Goal: Find specific page/section: Find specific page/section

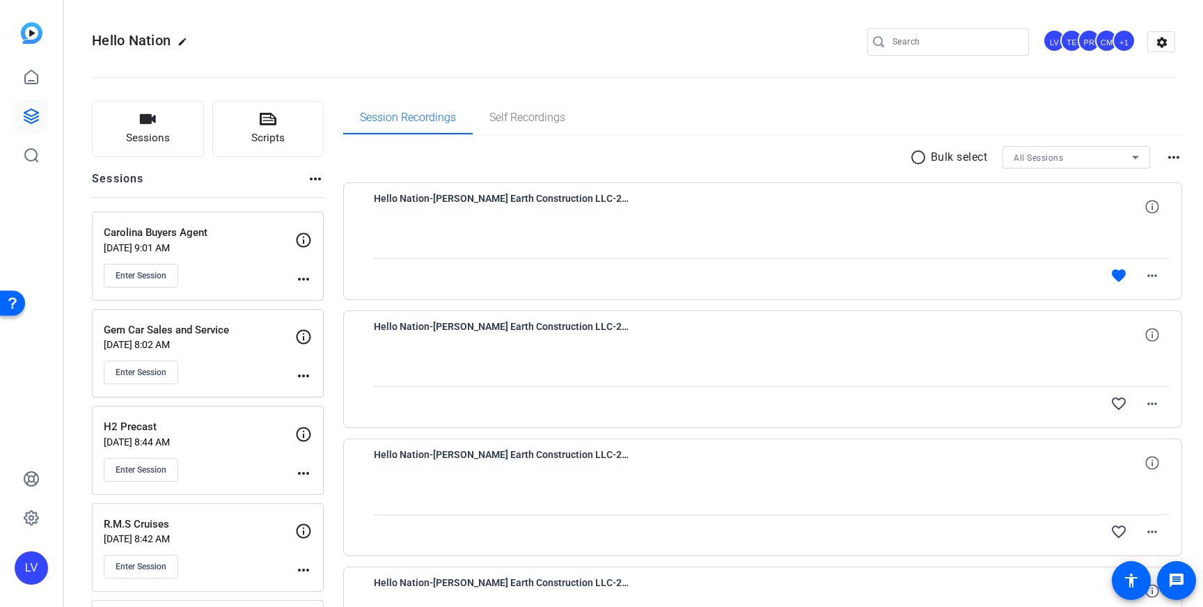
scroll to position [1104, 0]
click at [959, 43] on input "Search" at bounding box center [955, 41] width 125 height 17
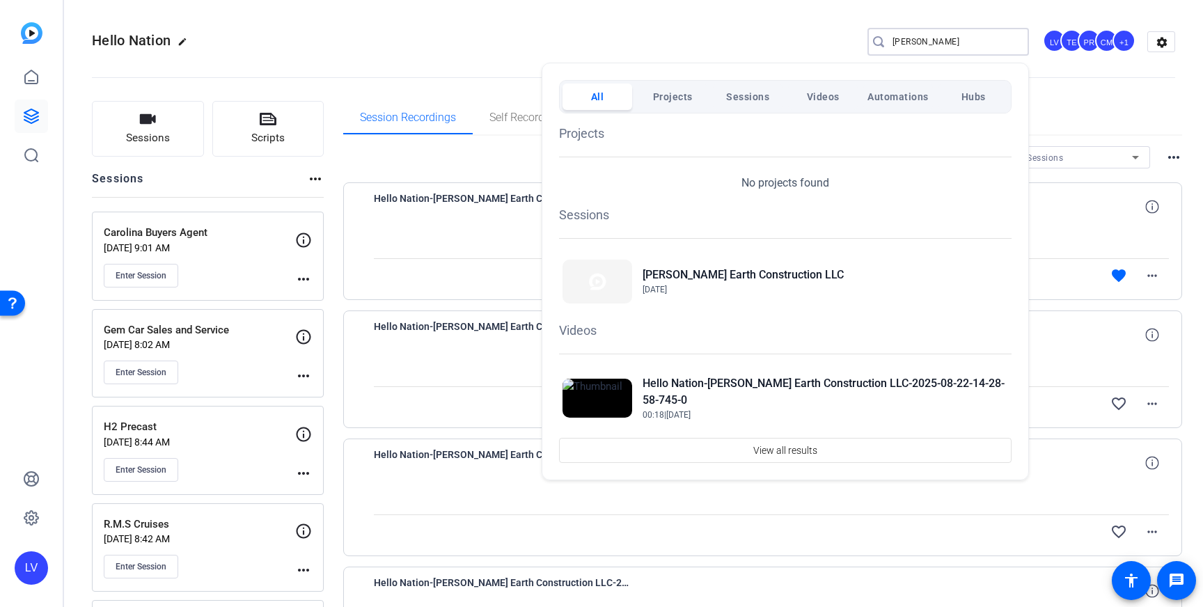
type input "[PERSON_NAME]"
click at [330, 198] on div at bounding box center [601, 303] width 1203 height 607
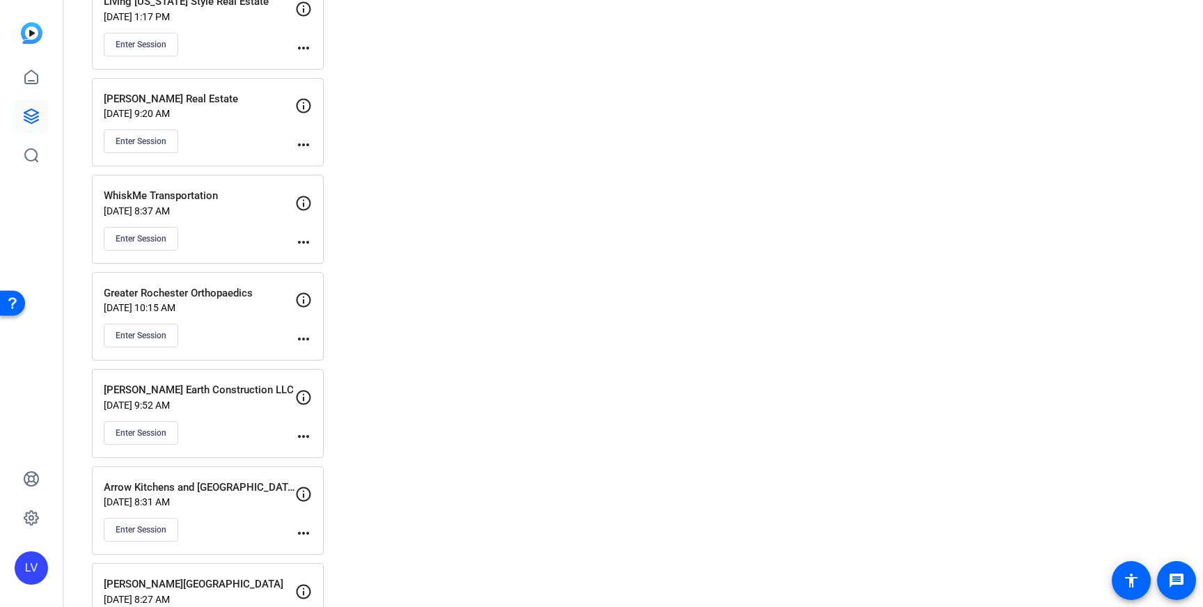
scroll to position [3846, 0]
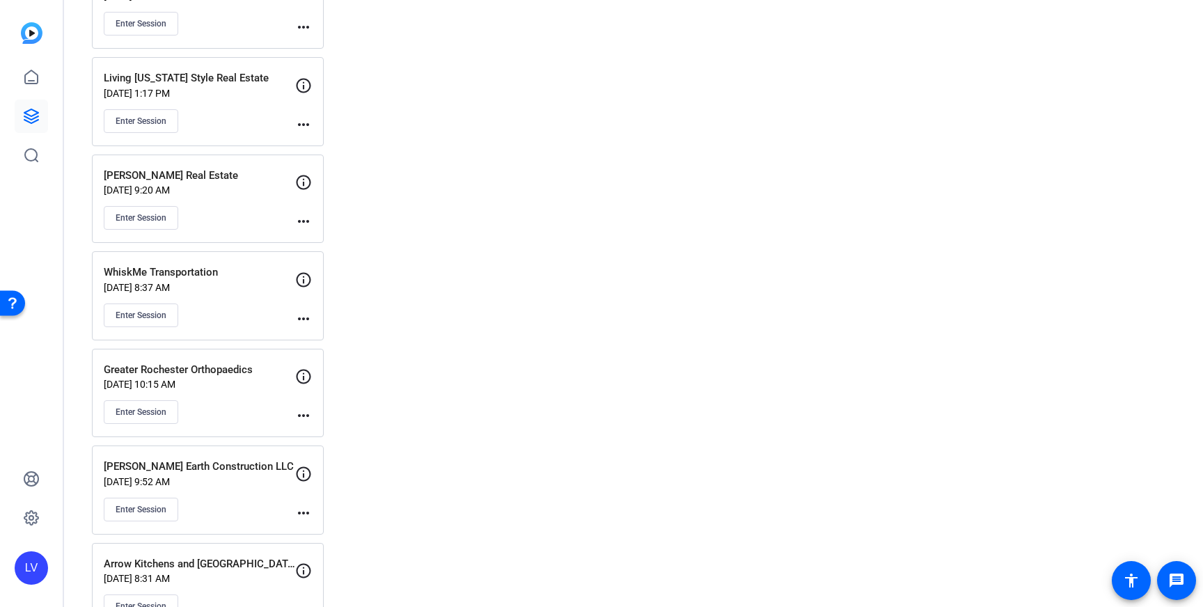
click at [249, 480] on p "[DATE] 9:52 AM" at bounding box center [199, 481] width 191 height 11
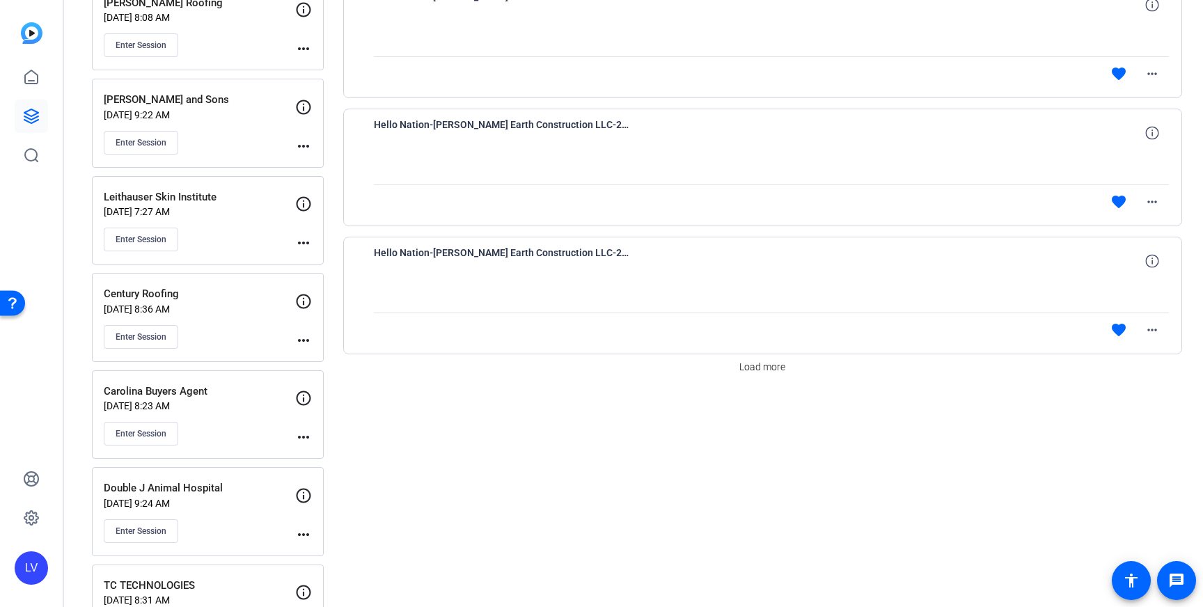
scroll to position [1218, 0]
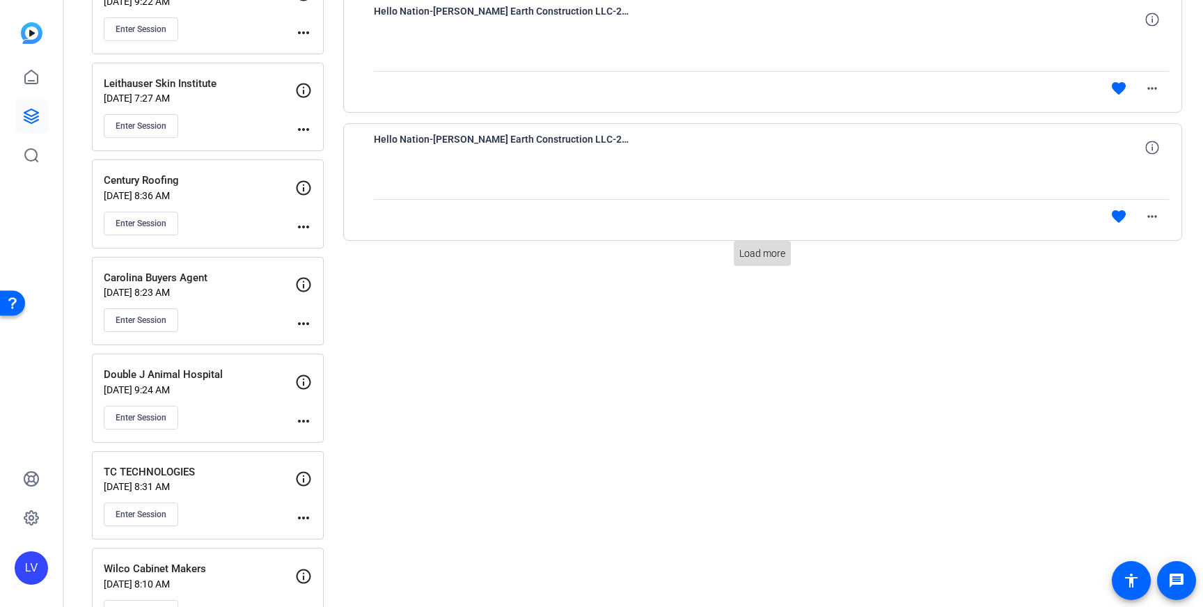
click at [769, 259] on span "Load more" at bounding box center [762, 253] width 46 height 15
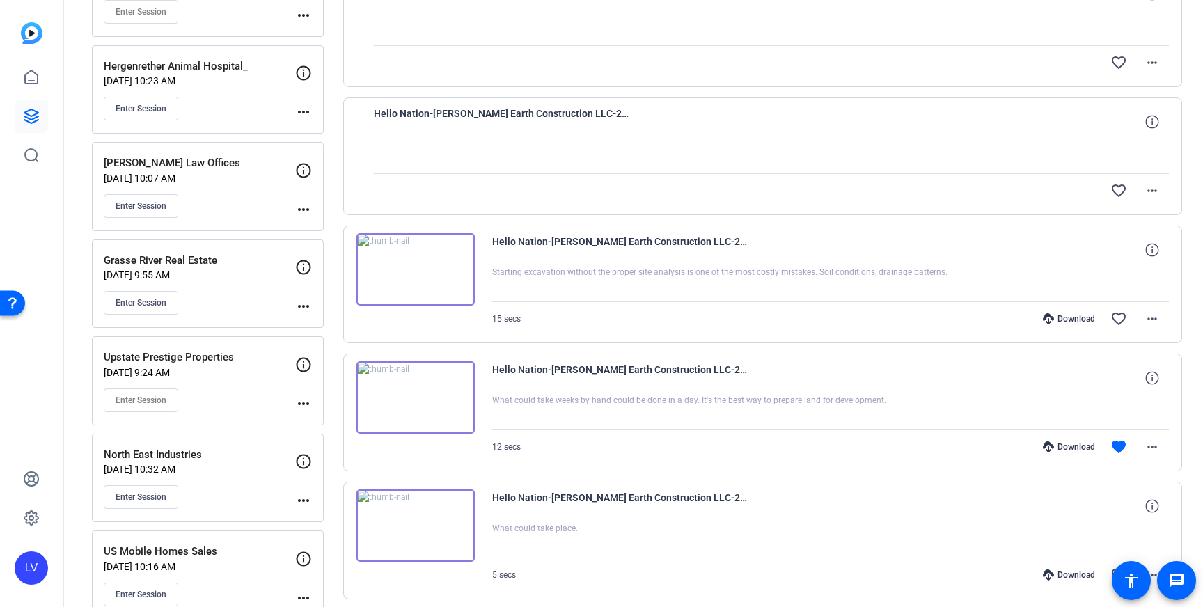
scroll to position [2408, 0]
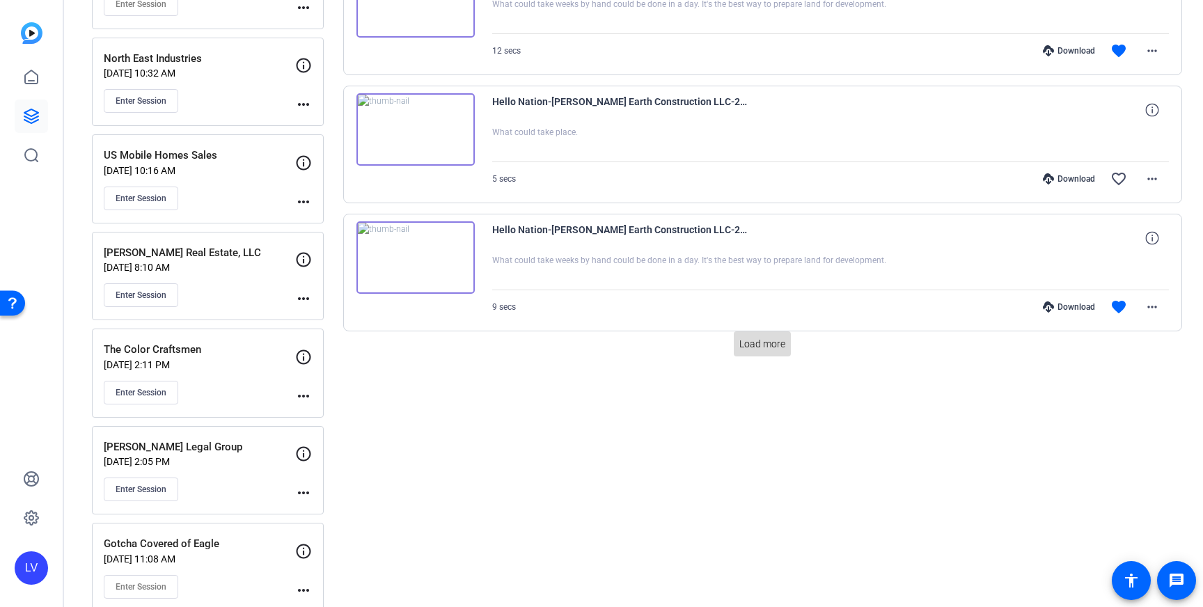
click at [785, 344] on span "Load more" at bounding box center [762, 344] width 46 height 15
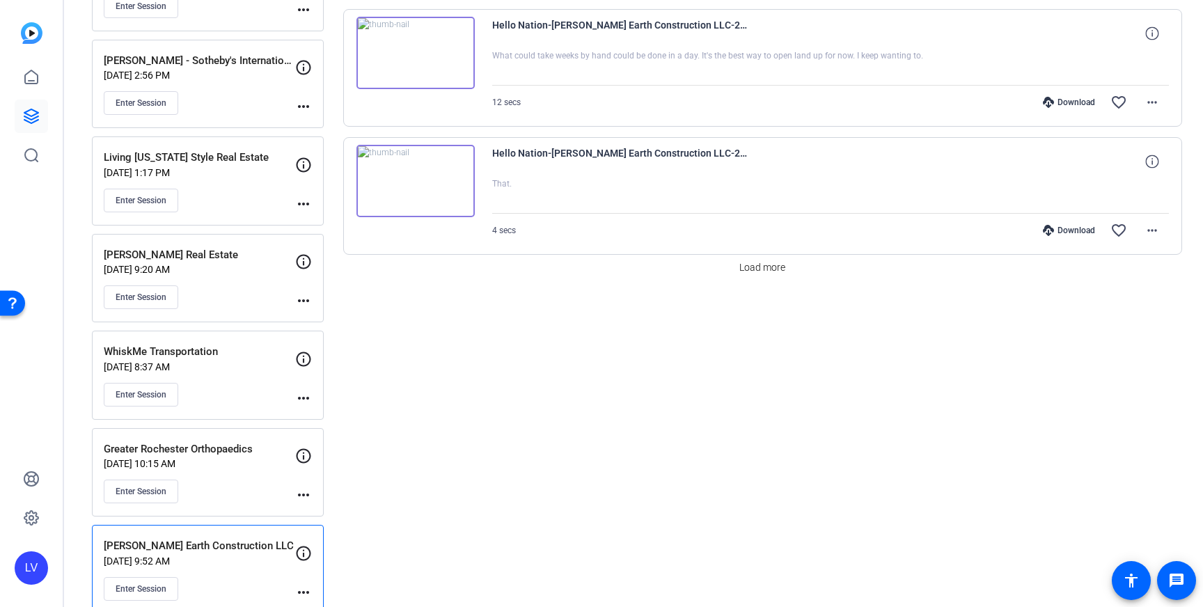
scroll to position [3769, 0]
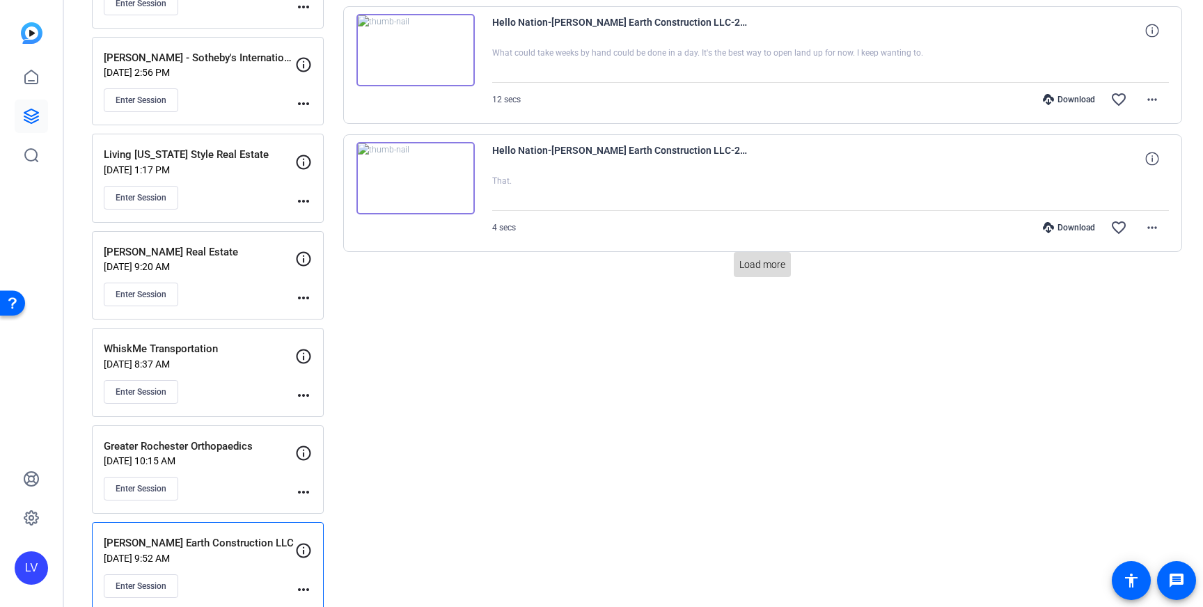
click at [760, 279] on span at bounding box center [762, 264] width 57 height 33
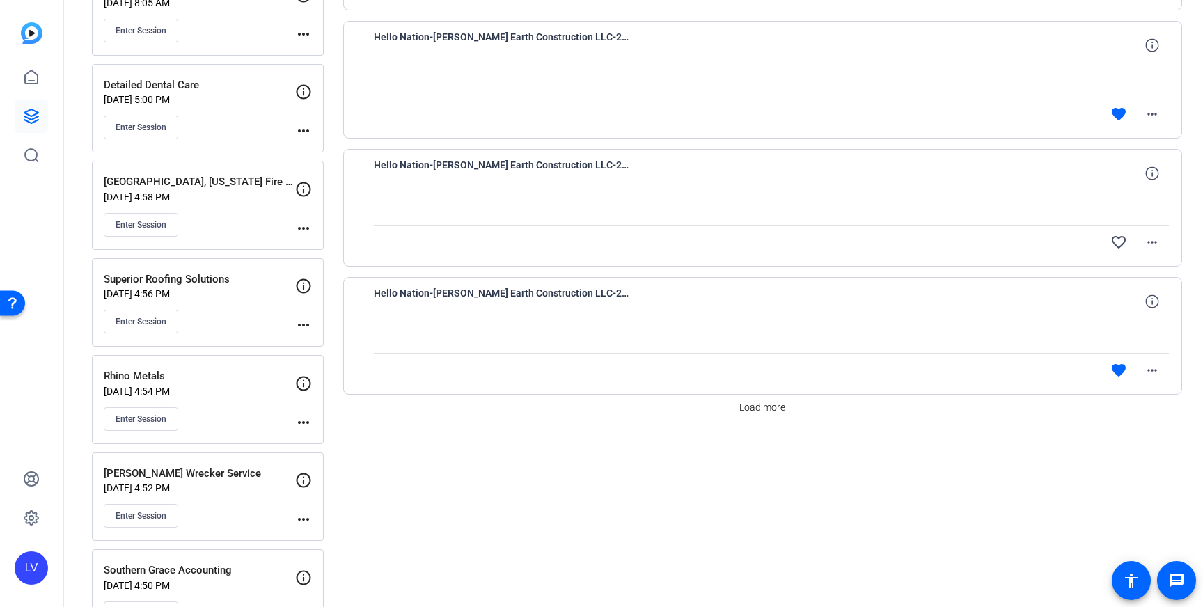
scroll to position [5054, 0]
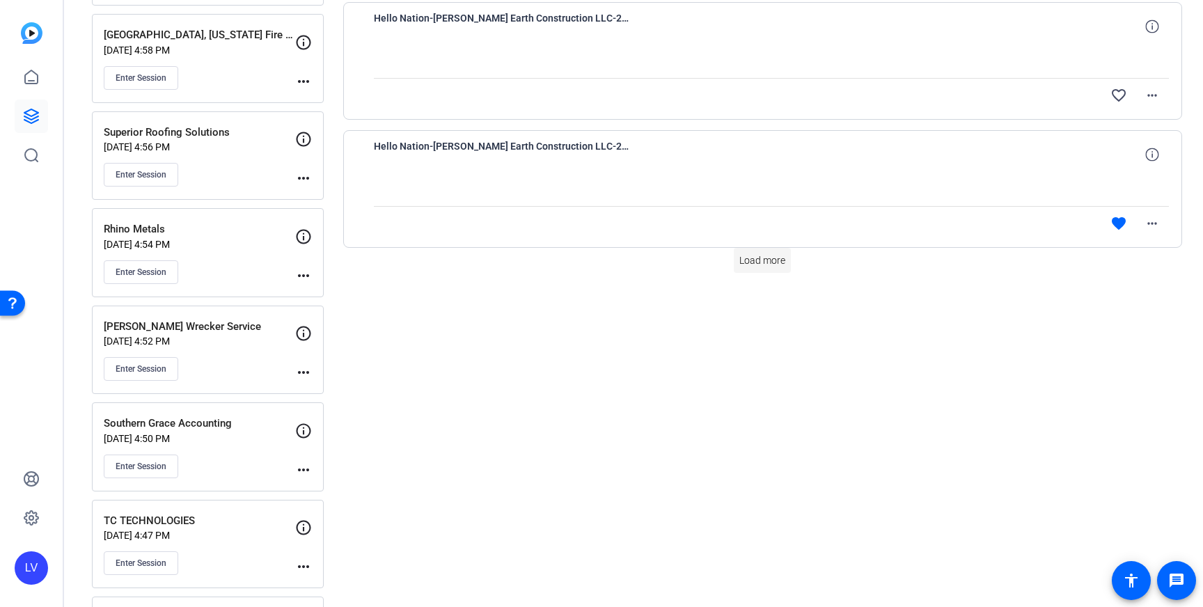
click at [750, 261] on span "Load more" at bounding box center [762, 260] width 46 height 15
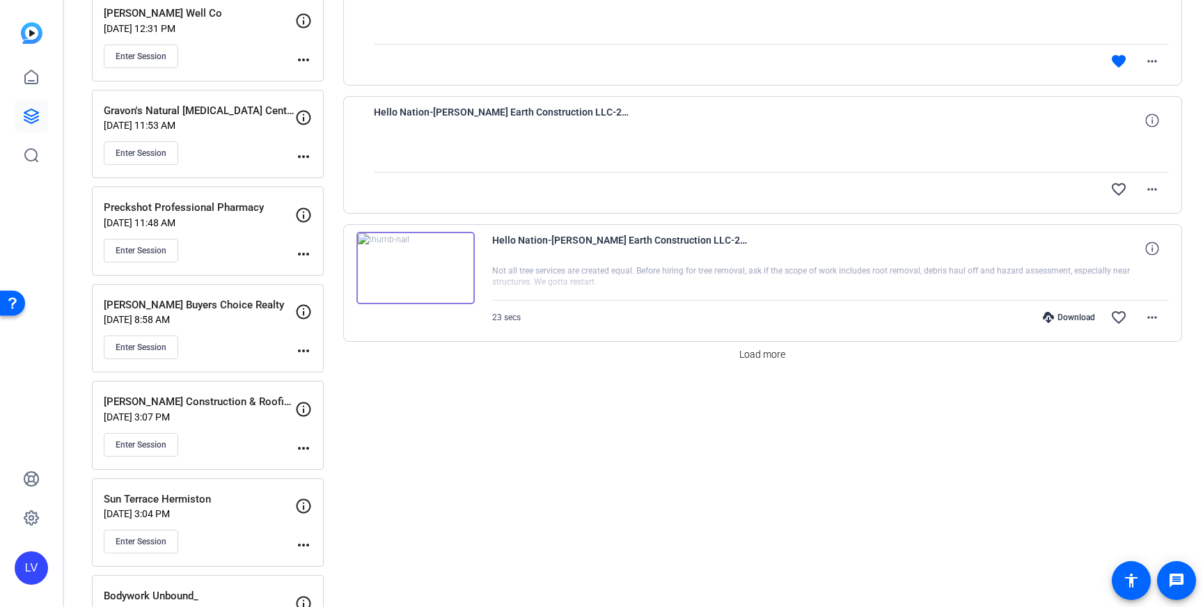
scroll to position [6237, 0]
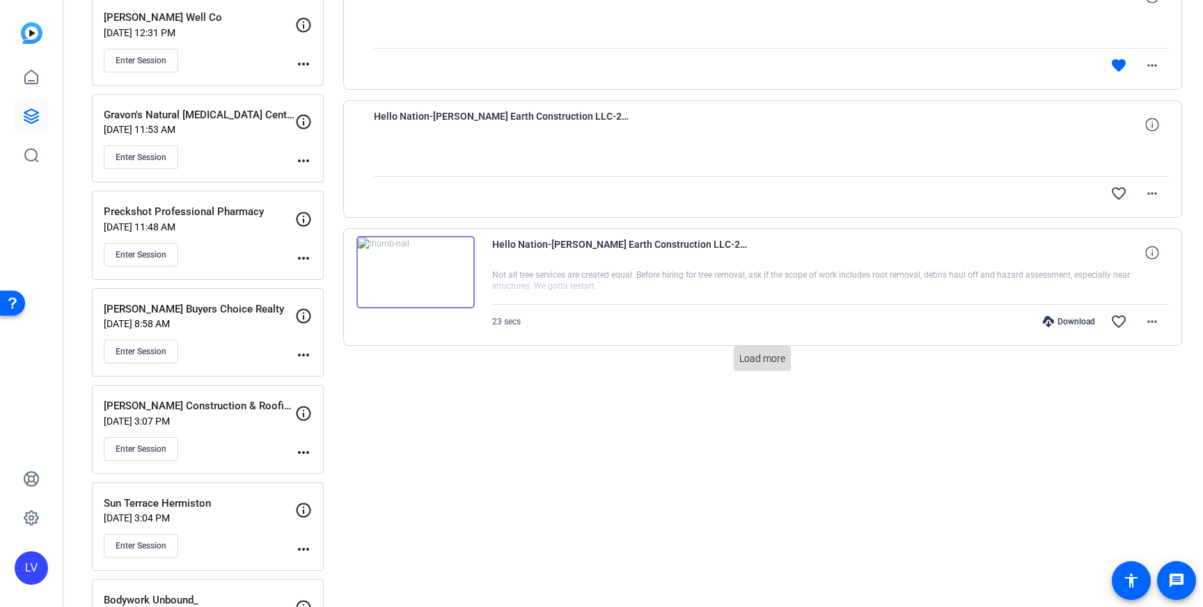
click at [749, 356] on span "Load more" at bounding box center [762, 359] width 46 height 15
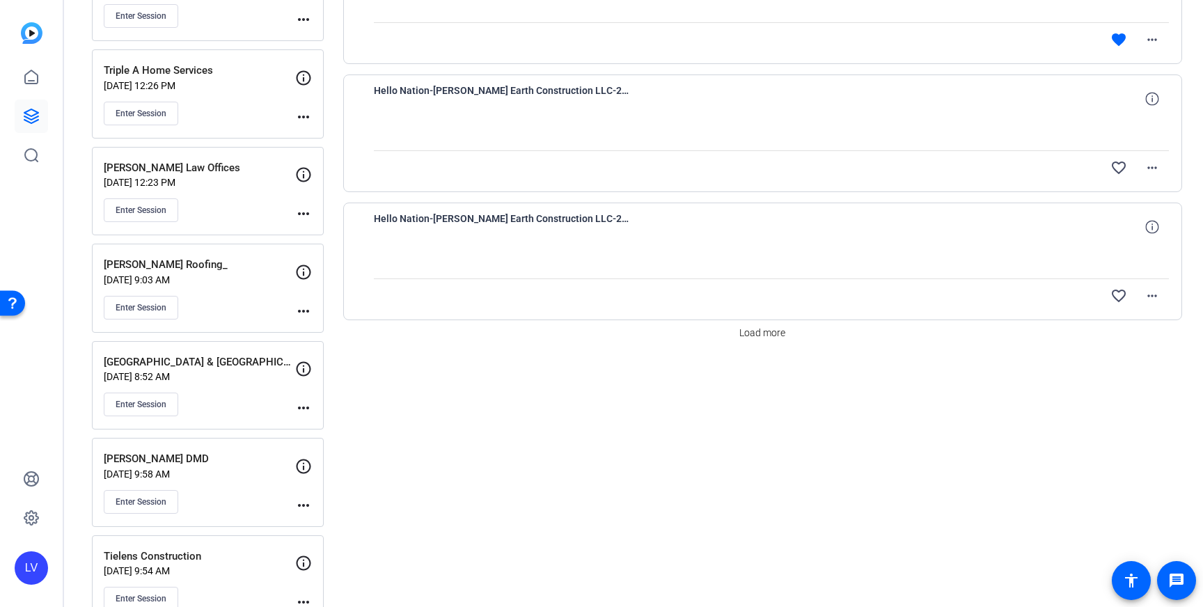
scroll to position [7518, 0]
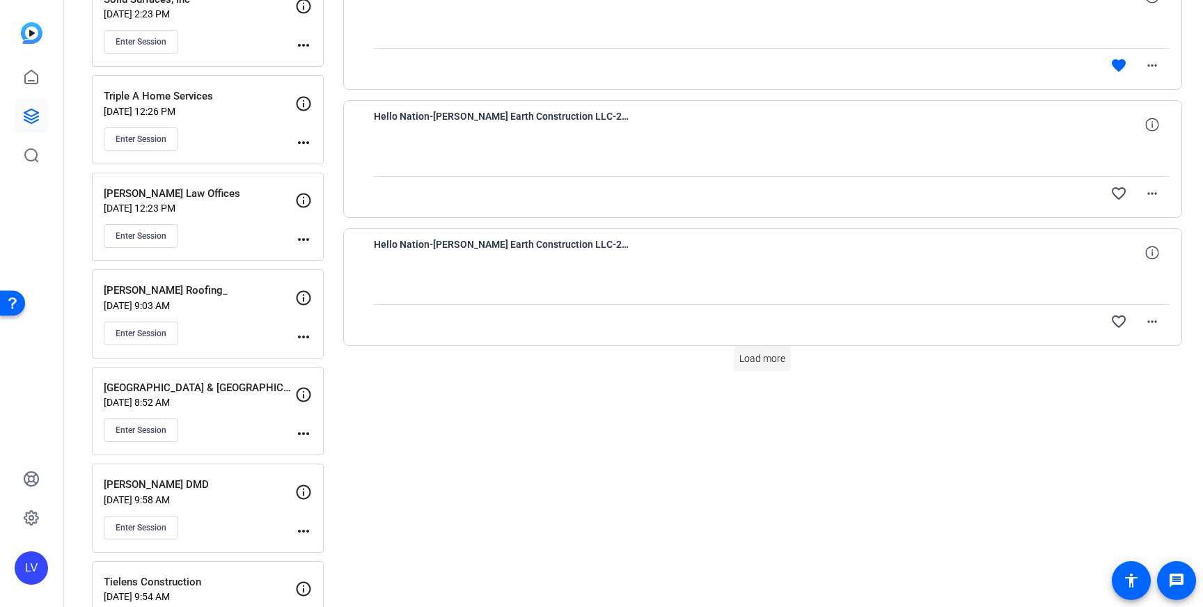
click at [748, 356] on span "Load more" at bounding box center [762, 359] width 46 height 15
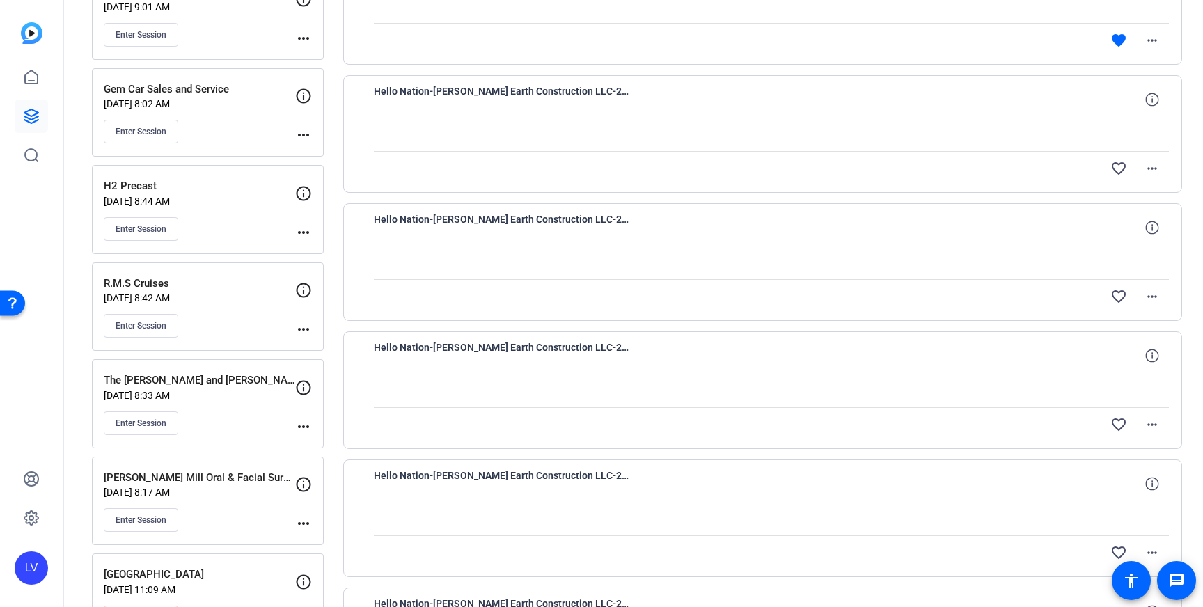
scroll to position [0, 0]
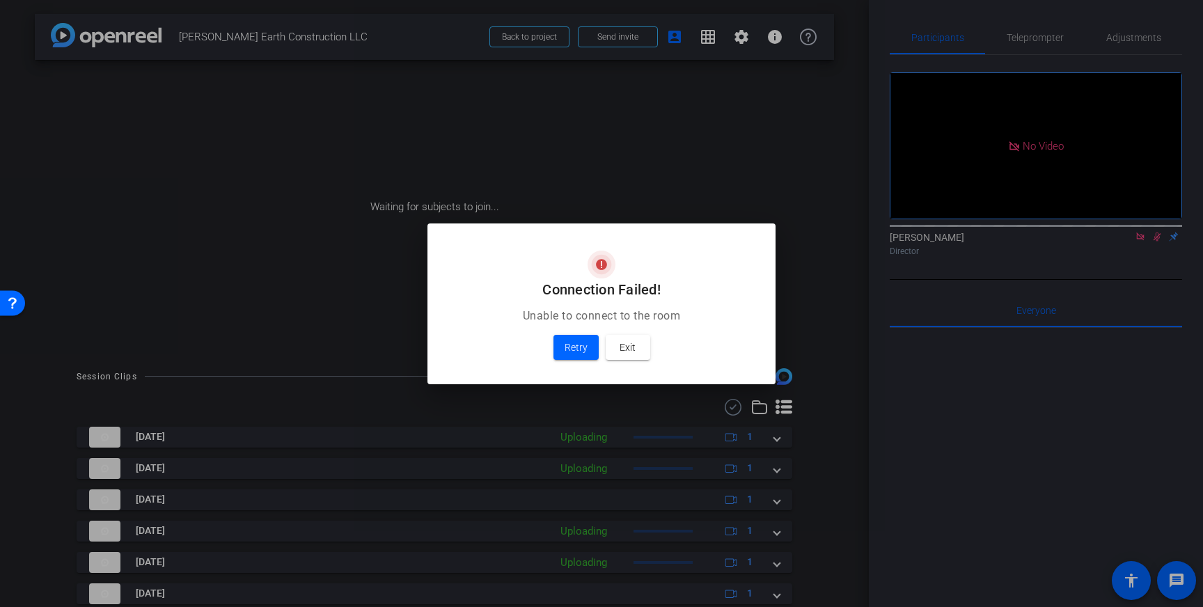
scroll to position [172, 0]
